Goal: Task Accomplishment & Management: Manage account settings

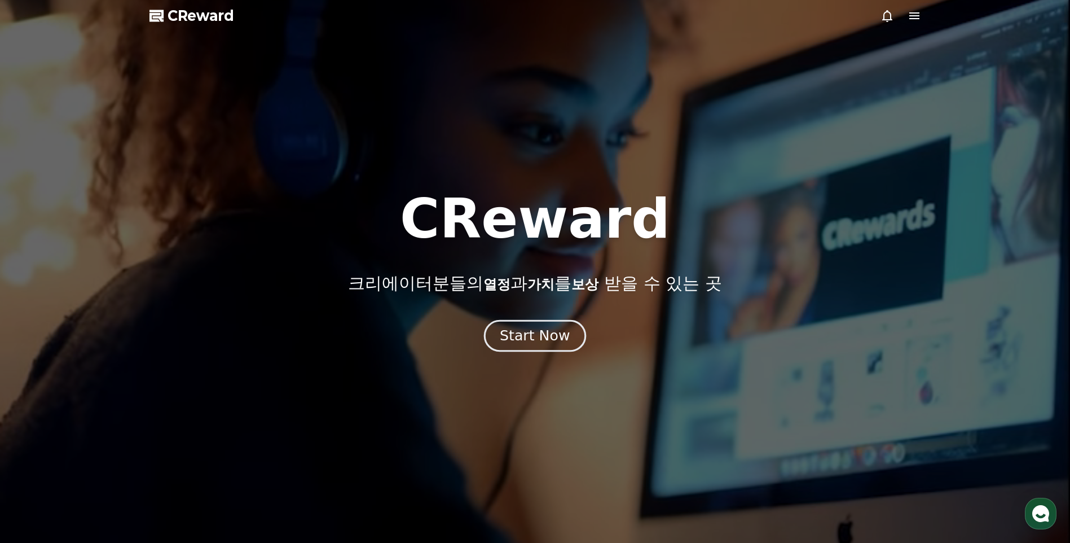
click at [544, 341] on div "Start Now" at bounding box center [535, 335] width 70 height 19
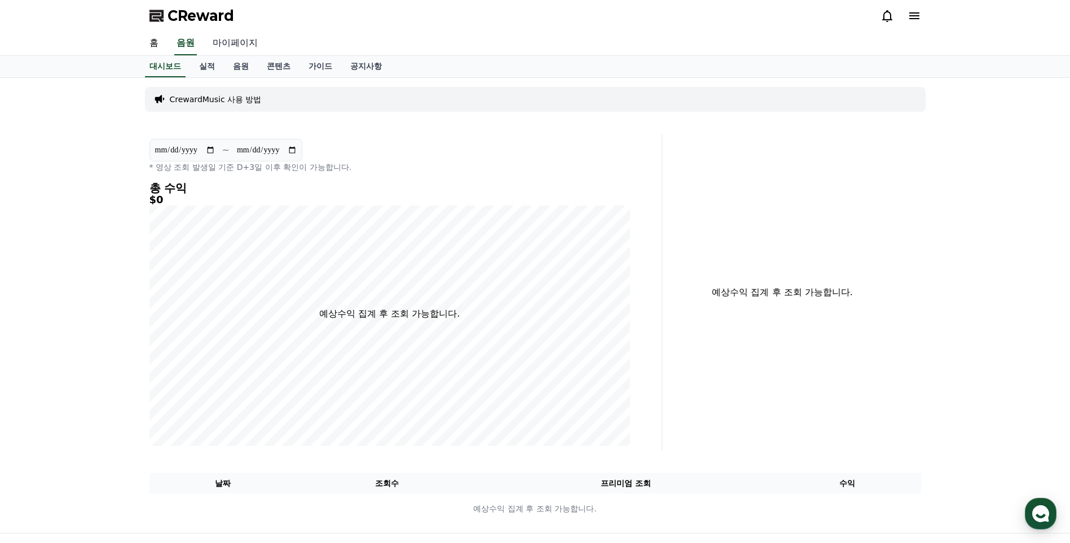
click at [243, 43] on link "마이페이지" at bounding box center [235, 44] width 63 height 24
select select "**********"
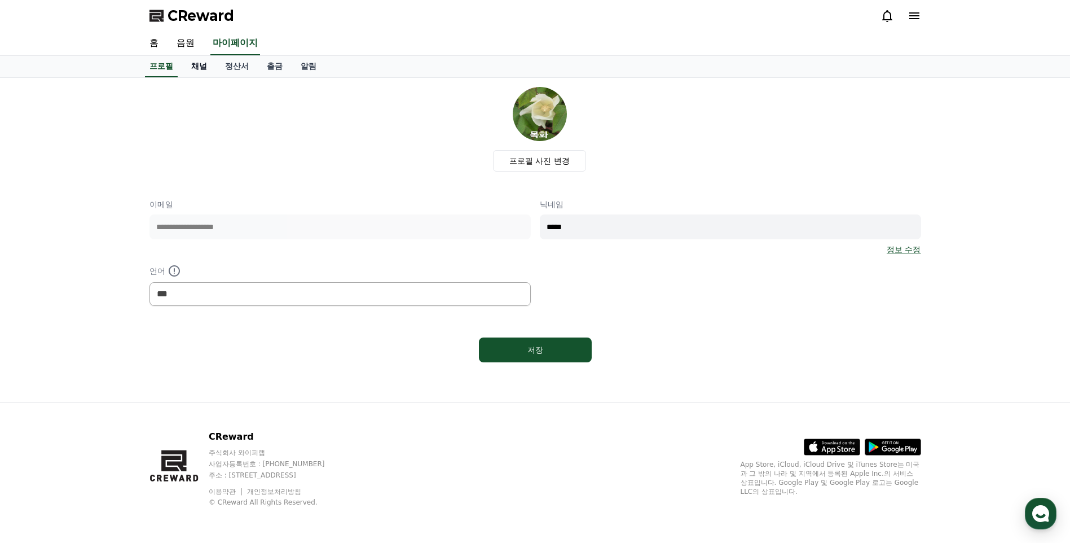
click at [201, 66] on link "채널" at bounding box center [199, 66] width 34 height 21
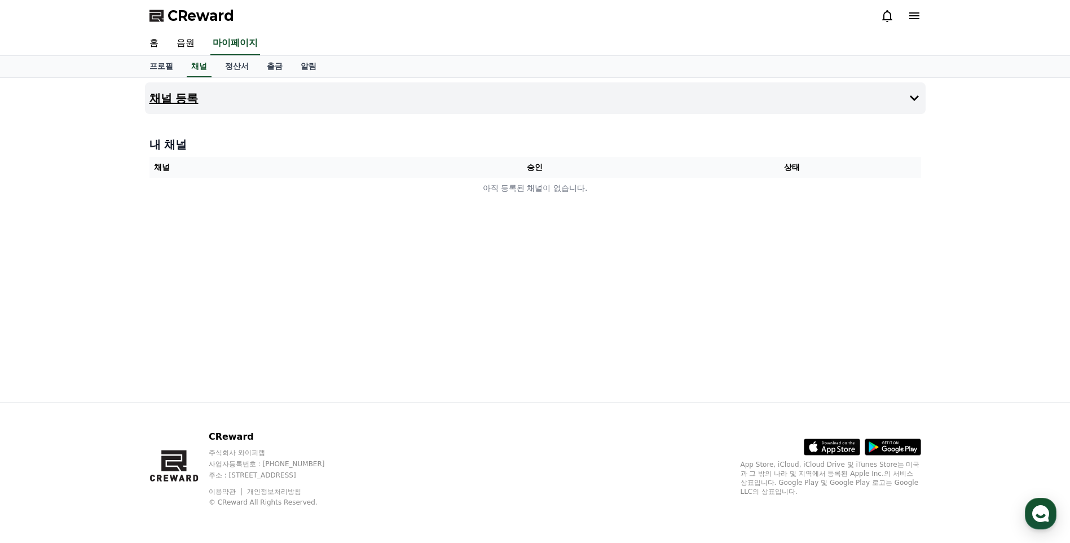
click at [186, 96] on h4 "채널 등록" at bounding box center [173, 98] width 49 height 12
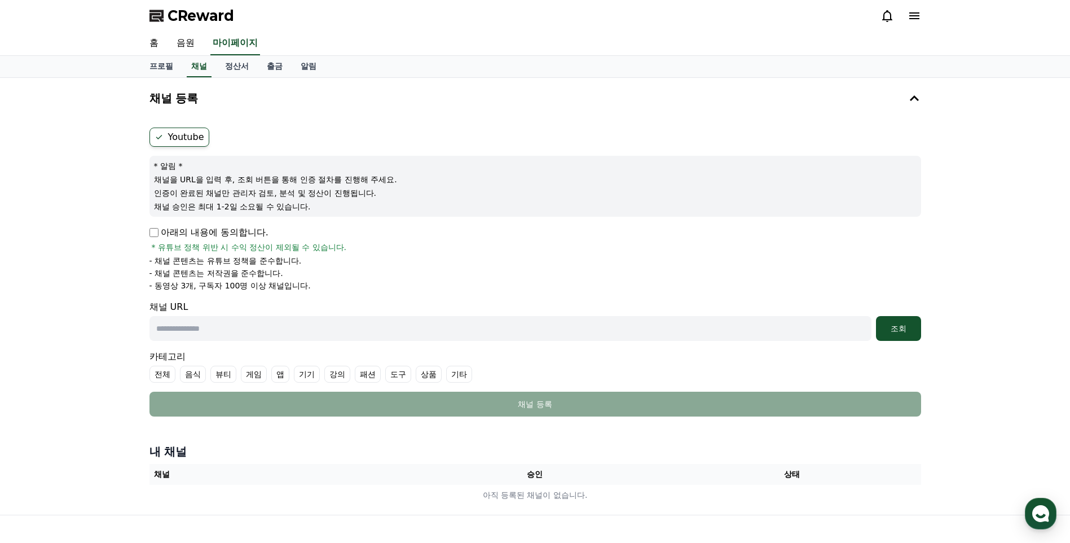
click at [226, 326] on input "text" at bounding box center [510, 328] width 722 height 25
drag, startPoint x: 187, startPoint y: 329, endPoint x: 193, endPoint y: 330, distance: 6.9
click at [187, 329] on input "text" at bounding box center [510, 328] width 722 height 25
paste input "**********"
type input "**********"
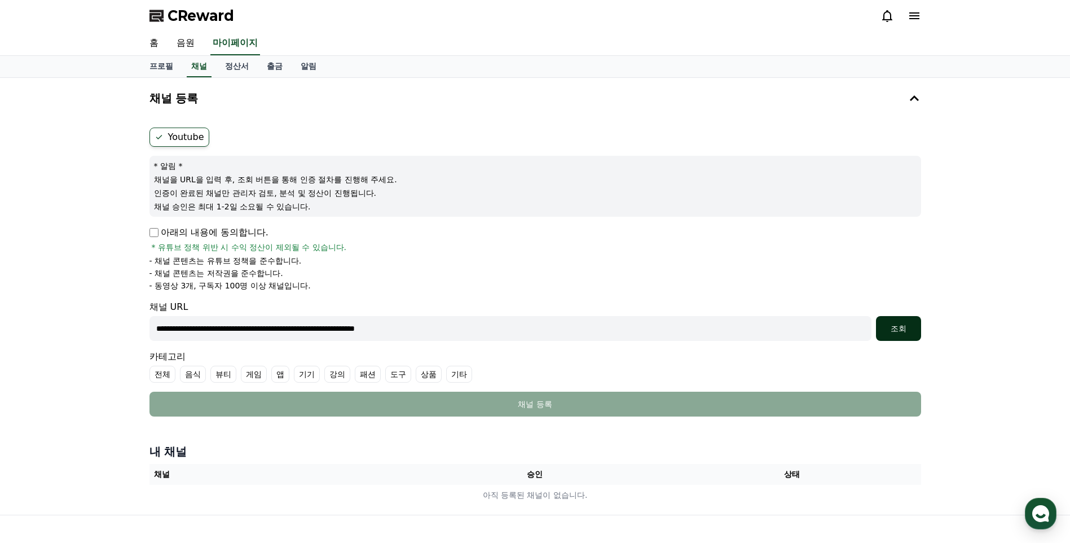
click at [892, 328] on div "조회" at bounding box center [898, 328] width 36 height 11
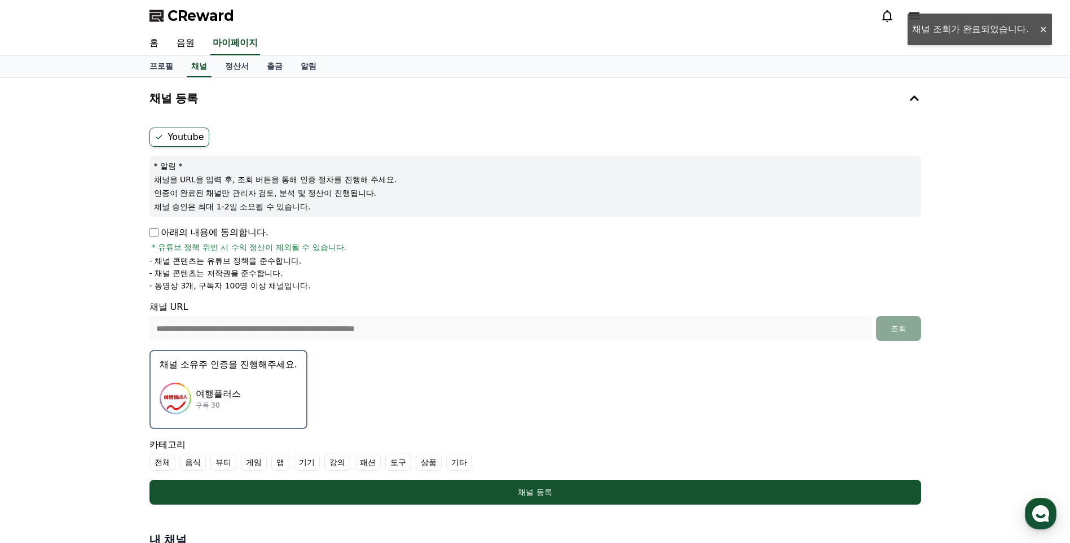
click at [260, 407] on div "여행플러스 구독 30" at bounding box center [229, 398] width 138 height 45
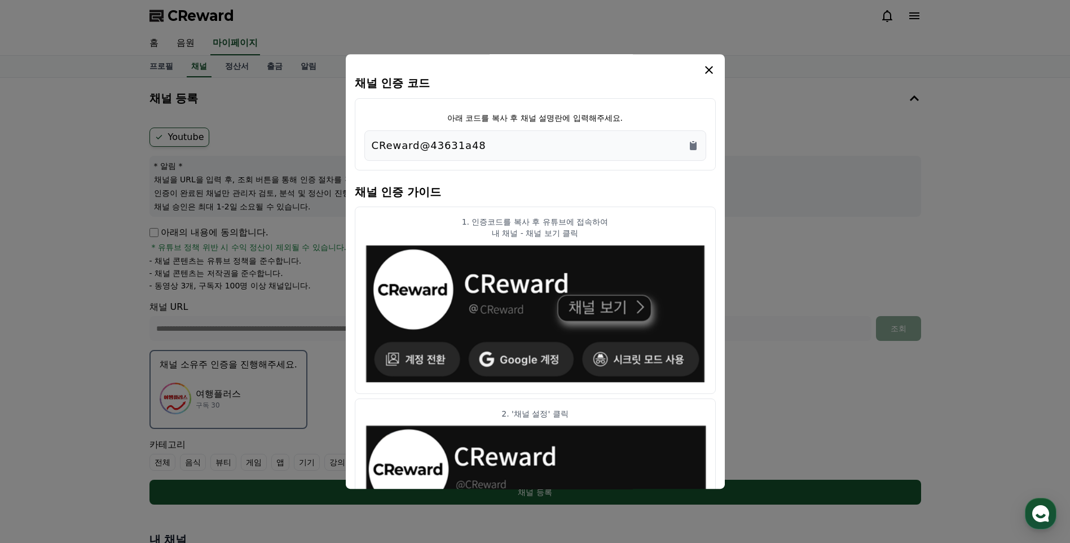
drag, startPoint x: 484, startPoint y: 146, endPoint x: 370, endPoint y: 143, distance: 114.0
click at [370, 143] on div "CReward@43631a48" at bounding box center [535, 145] width 342 height 30
copy p "CReward@43631a48"
click at [710, 67] on icon "modal" at bounding box center [709, 70] width 14 height 14
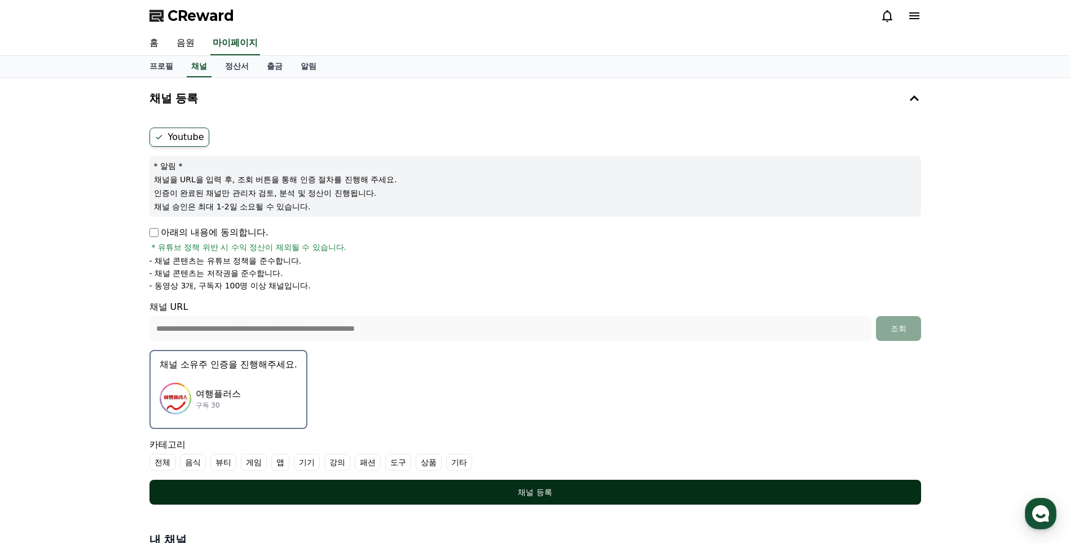
click at [527, 490] on div "채널 등록" at bounding box center [535, 491] width 726 height 11
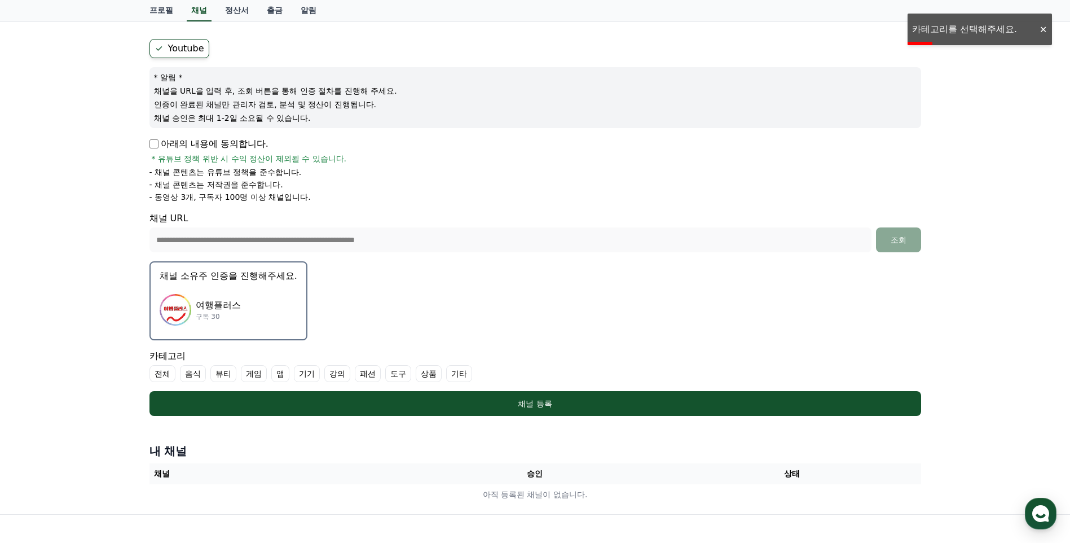
scroll to position [87, 0]
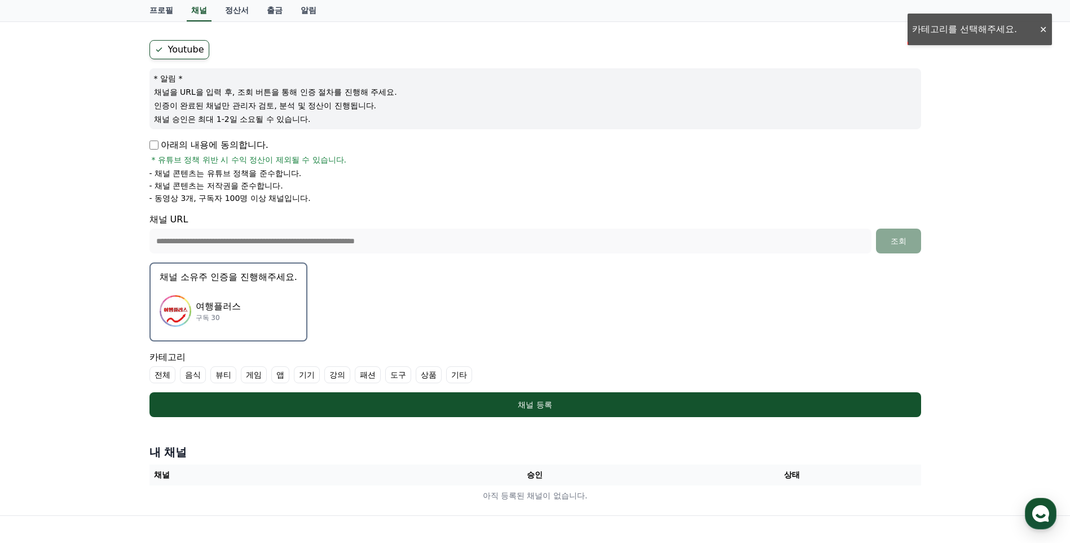
click at [283, 318] on div "여행플러스 구독 30" at bounding box center [229, 310] width 138 height 45
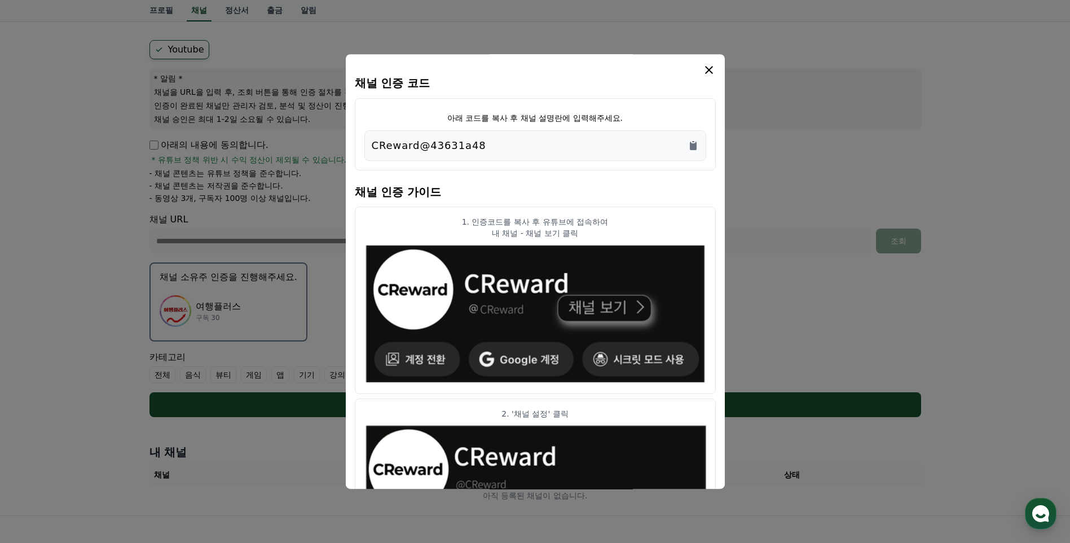
click at [708, 68] on icon "modal" at bounding box center [709, 70] width 14 height 14
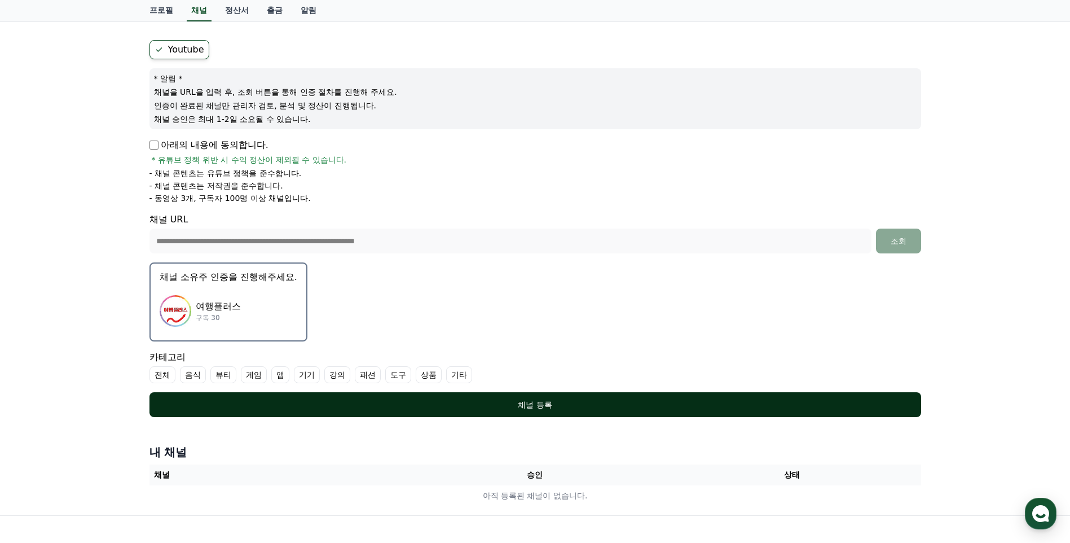
click at [529, 402] on div "채널 등록" at bounding box center [535, 404] width 726 height 11
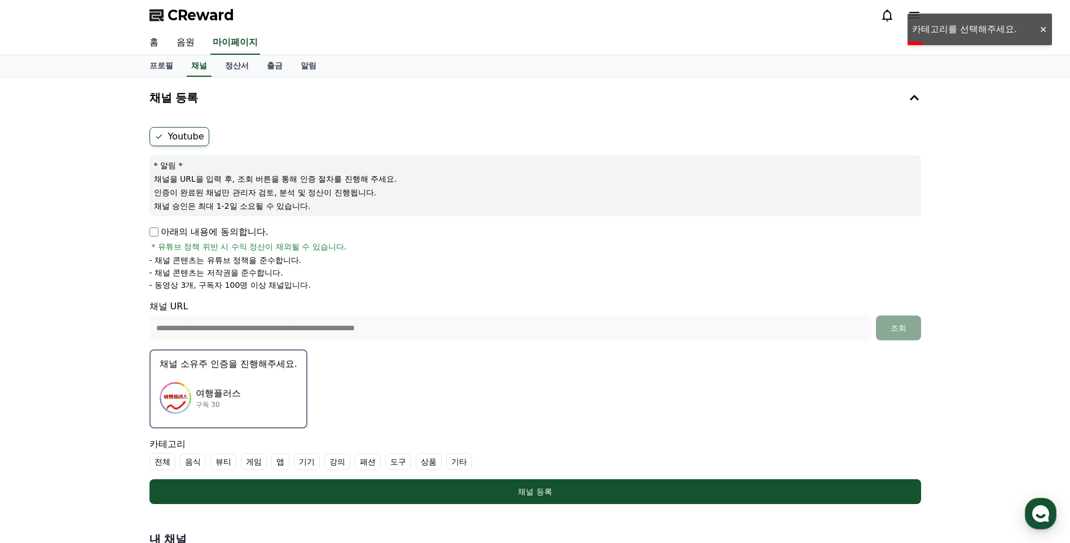
scroll to position [0, 0]
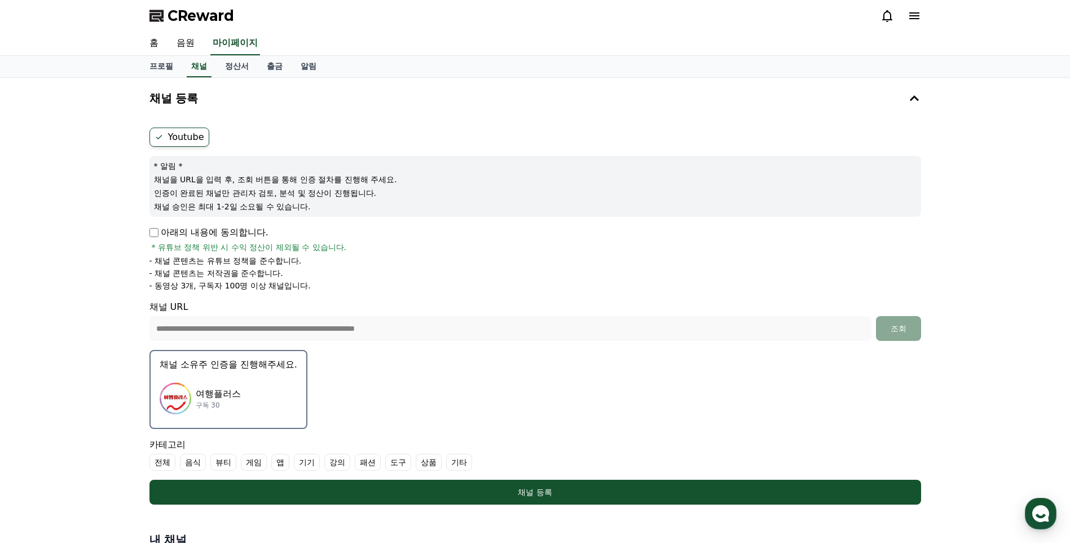
click at [458, 462] on label "기타" at bounding box center [459, 461] width 26 height 17
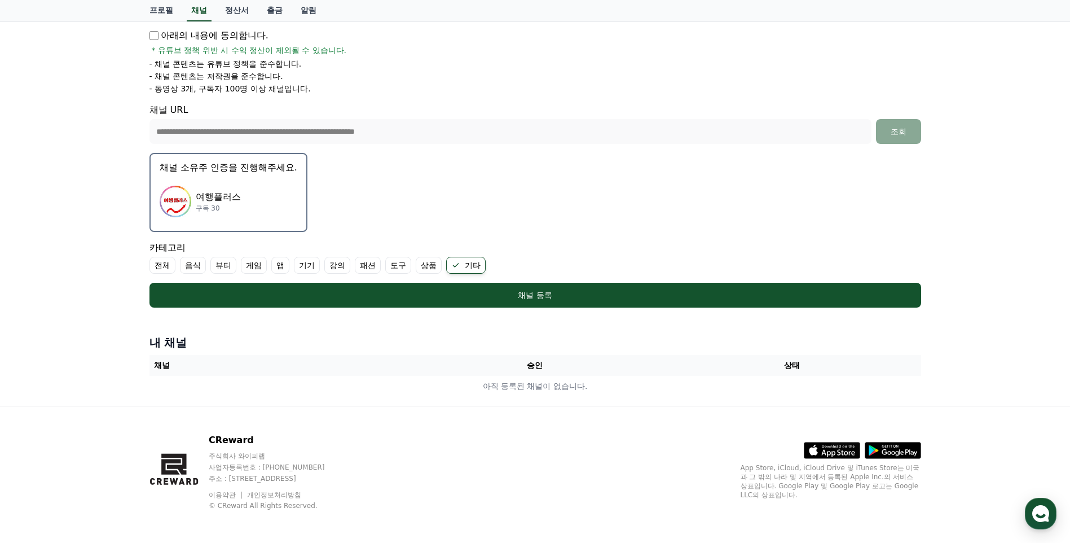
scroll to position [200, 0]
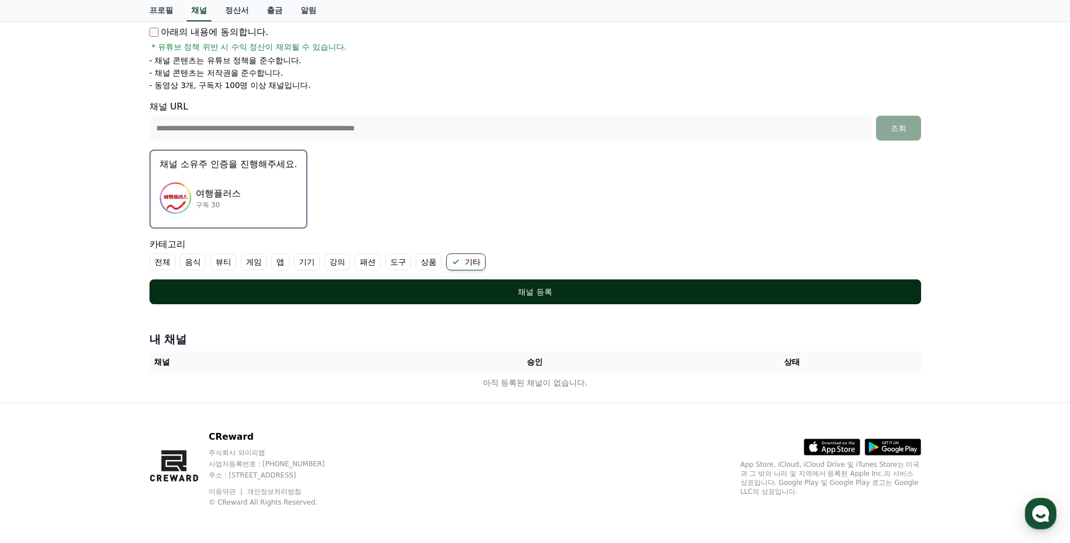
click at [555, 298] on button "채널 등록" at bounding box center [535, 291] width 772 height 25
